Goal: Task Accomplishment & Management: Use online tool/utility

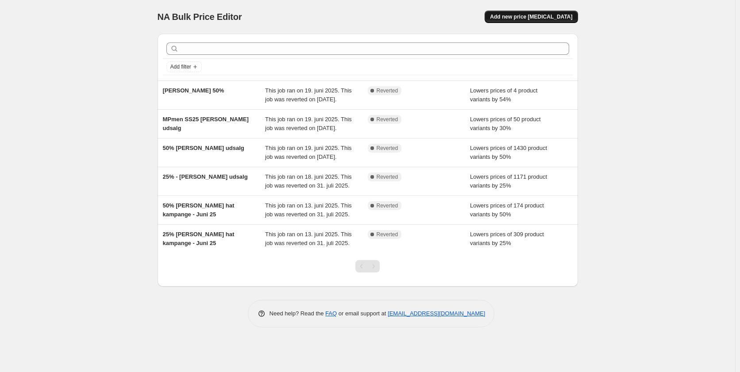
click at [527, 20] on span "Add new price [MEDICAL_DATA]" at bounding box center [531, 16] width 82 height 7
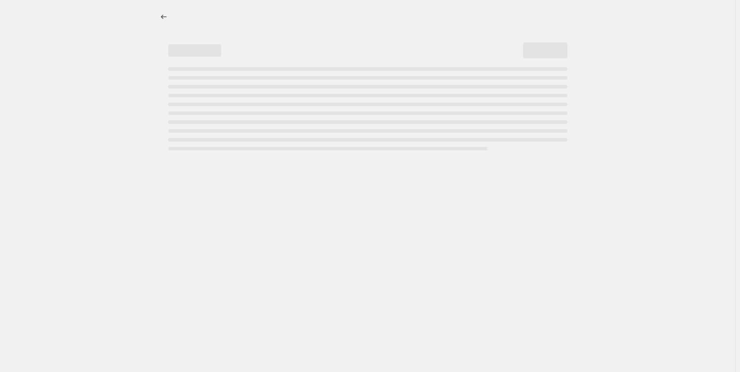
select select "percentage"
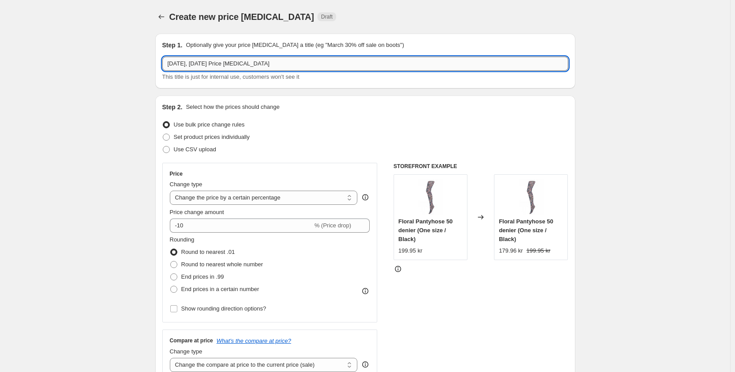
click at [196, 62] on input "[DATE], [DATE] Price [MEDICAL_DATA]" at bounding box center [365, 64] width 406 height 14
type input "MP Live Family"
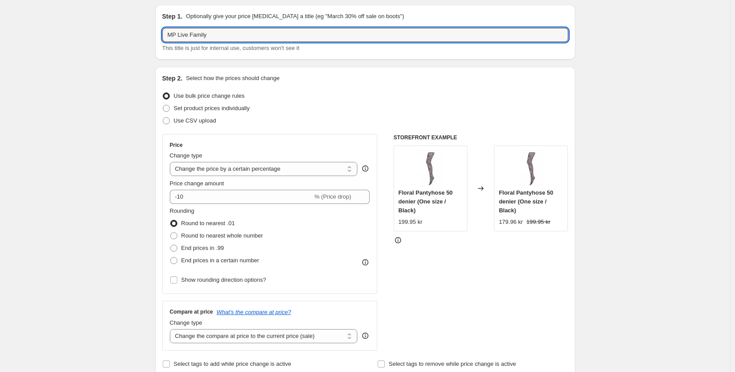
scroll to position [44, 0]
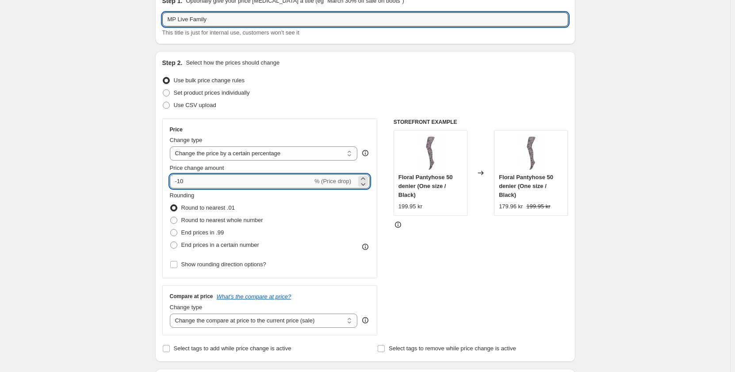
click at [187, 182] on input "-10" at bounding box center [241, 181] width 143 height 14
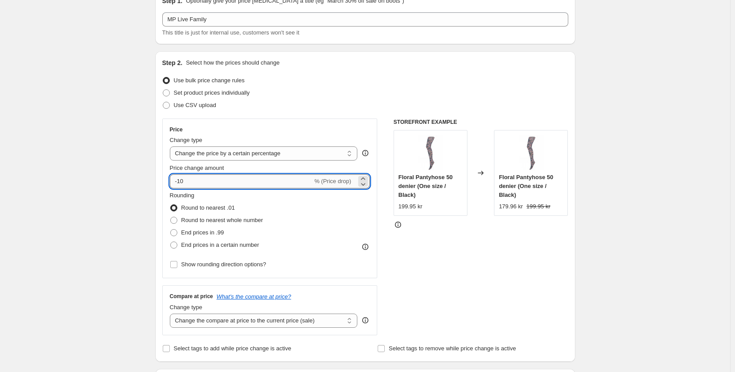
type input "-1"
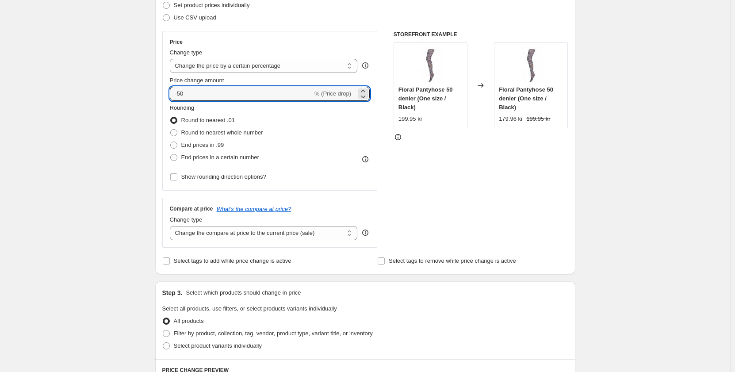
scroll to position [133, 0]
type input "-50"
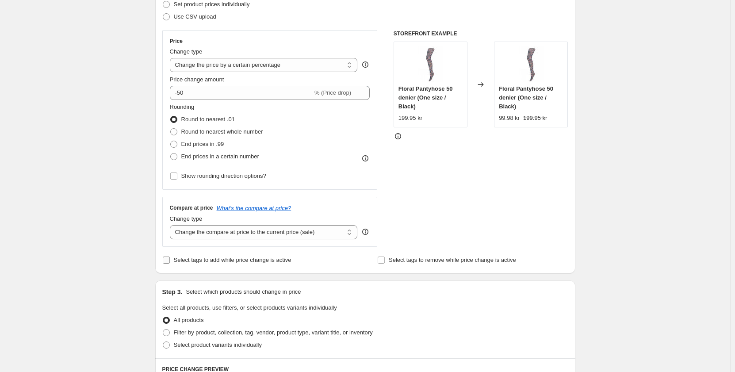
click at [170, 261] on input "Select tags to add while price change is active" at bounding box center [166, 260] width 7 height 7
checkbox input "true"
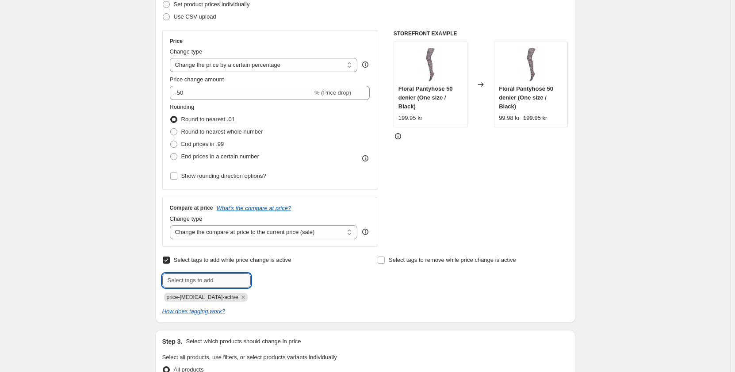
click at [208, 275] on input "text" at bounding box center [206, 280] width 88 height 14
type input "MPFamilyLive"
click at [275, 279] on span "MPFamilyLive" at bounding box center [287, 280] width 35 height 6
click at [239, 296] on icon "Remove price-change-job-active" at bounding box center [243, 297] width 8 height 8
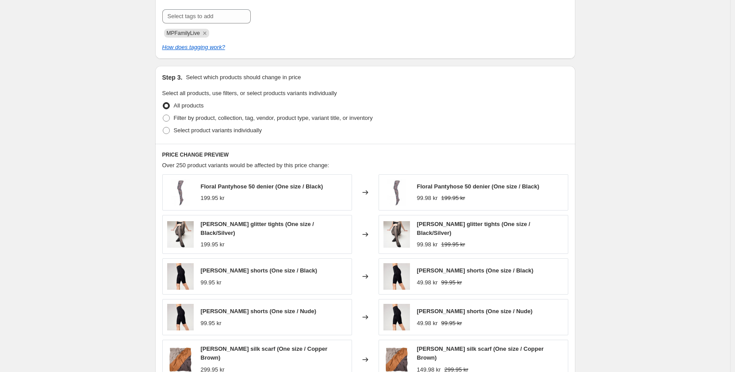
scroll to position [398, 0]
click at [169, 134] on label "Select product variants individually" at bounding box center [212, 129] width 100 height 12
click at [163, 126] on input "Select product variants individually" at bounding box center [163, 126] width 0 height 0
radio input "true"
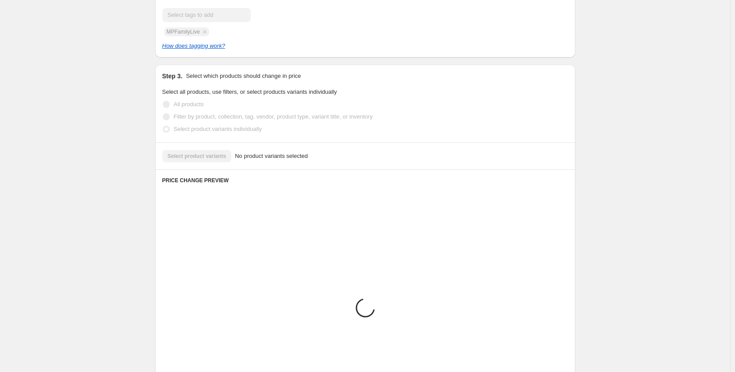
scroll to position [366, 0]
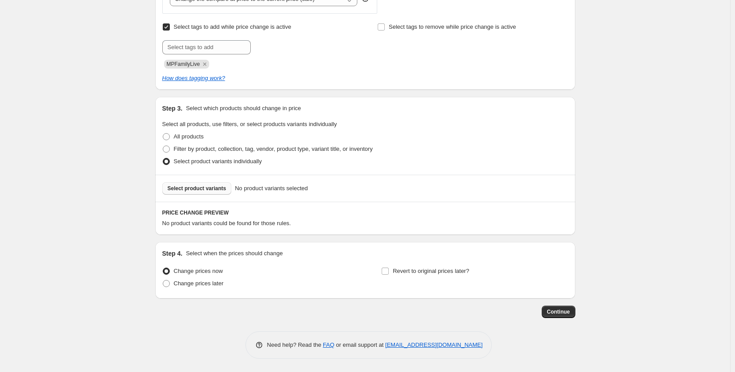
click at [200, 190] on span "Select product variants" at bounding box center [197, 188] width 59 height 7
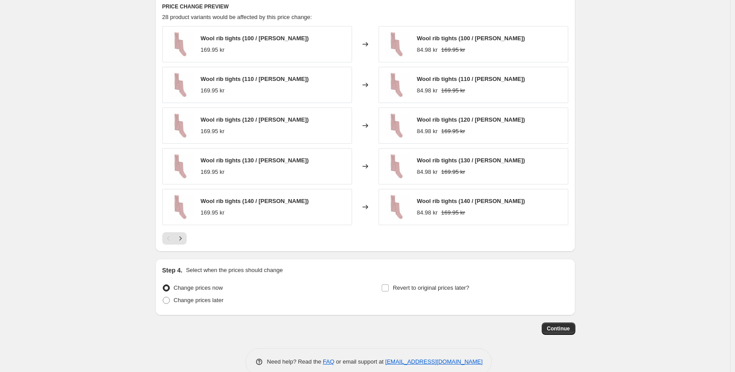
scroll to position [589, 0]
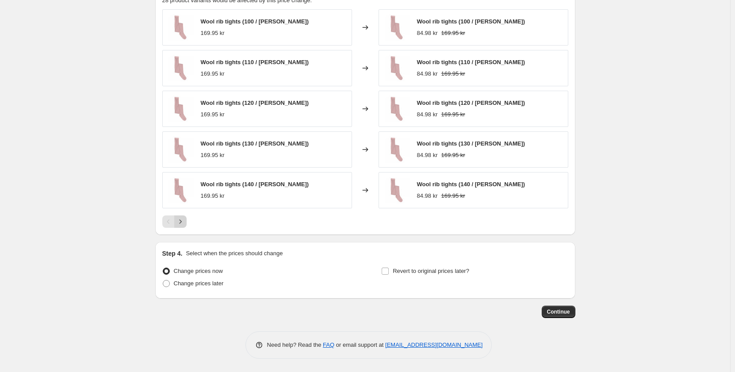
click at [185, 221] on icon "Next" at bounding box center [180, 221] width 9 height 9
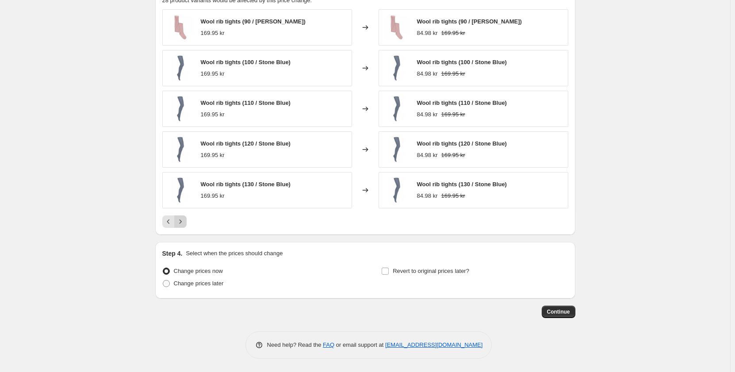
click at [185, 221] on icon "Next" at bounding box center [180, 221] width 9 height 9
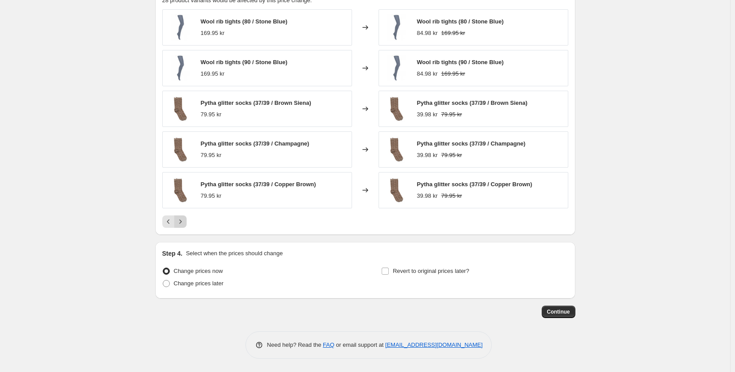
click at [181, 220] on icon "Next" at bounding box center [180, 221] width 2 height 4
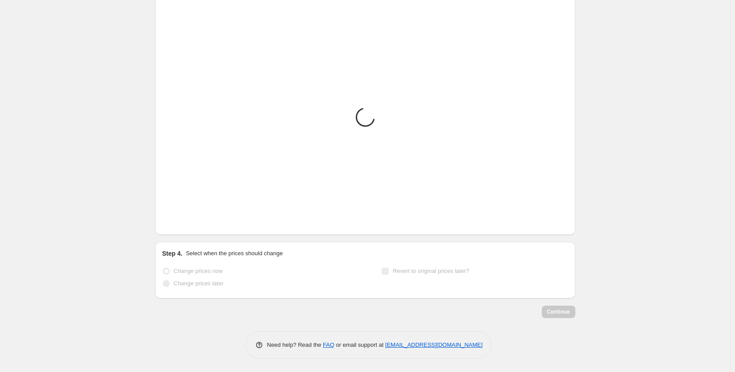
scroll to position [508, 0]
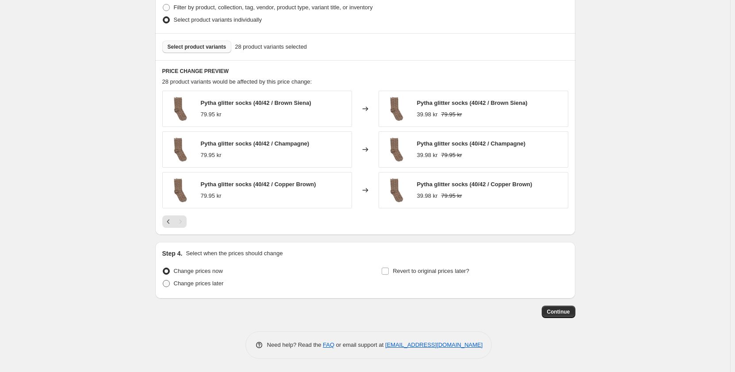
click at [210, 284] on span "Change prices later" at bounding box center [199, 283] width 50 height 7
click at [163, 281] on input "Change prices later" at bounding box center [163, 280] width 0 height 0
radio input "true"
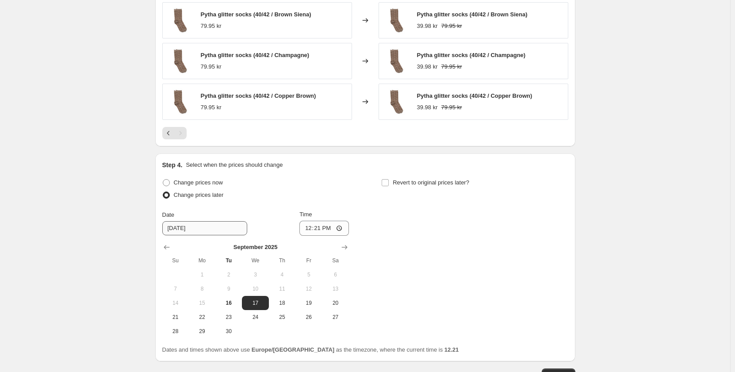
scroll to position [596, 0]
click at [292, 302] on span "18" at bounding box center [282, 302] width 19 height 7
type input "[DATE]"
click at [323, 225] on input "12:21" at bounding box center [325, 227] width 50 height 15
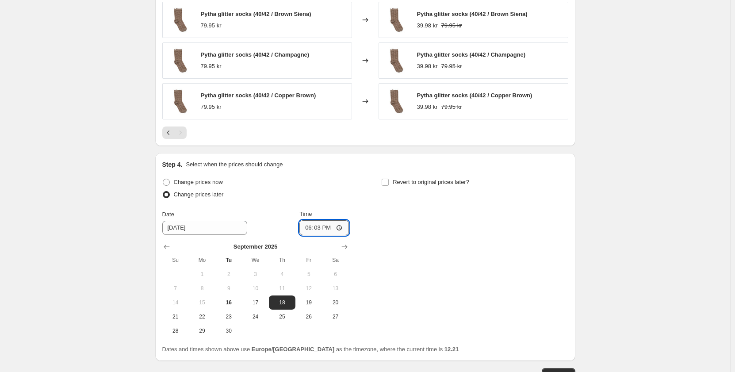
type input "18:30"
click at [386, 182] on input "Revert to original prices later?" at bounding box center [385, 182] width 7 height 7
checkbox input "true"
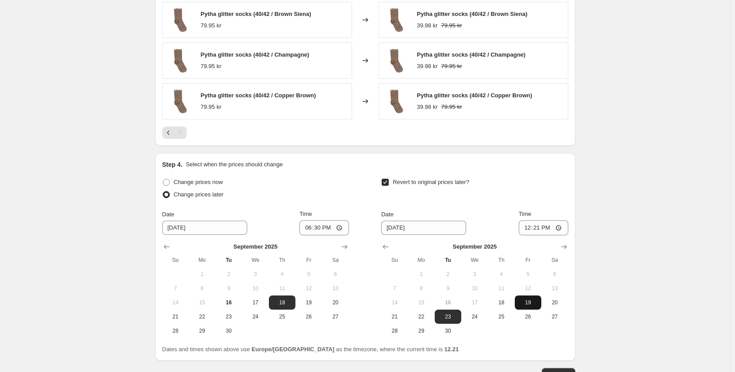
click at [530, 306] on span "19" at bounding box center [528, 302] width 19 height 7
type input "[DATE]"
click at [540, 227] on input "12:21" at bounding box center [544, 227] width 50 height 15
type input "12:00"
click at [482, 192] on div "Revert to original prices later?" at bounding box center [474, 189] width 187 height 27
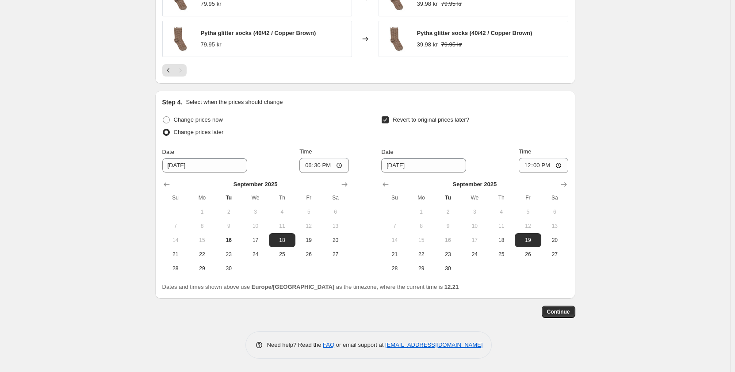
scroll to position [659, 0]
click at [548, 311] on button "Continue" at bounding box center [559, 312] width 34 height 12
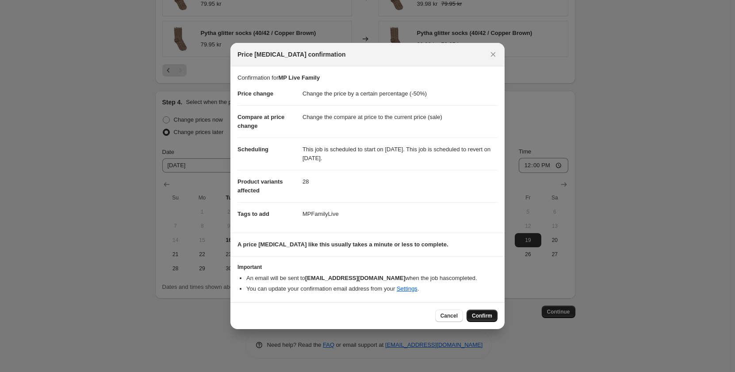
click at [480, 312] on span "Confirm" at bounding box center [482, 315] width 20 height 7
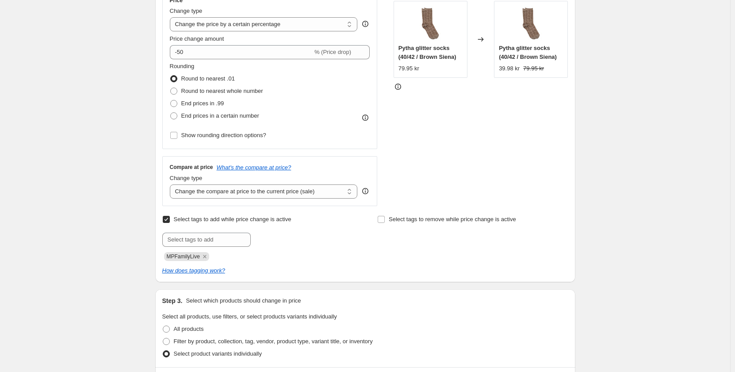
scroll to position [84, 0]
